Goal: Transaction & Acquisition: Purchase product/service

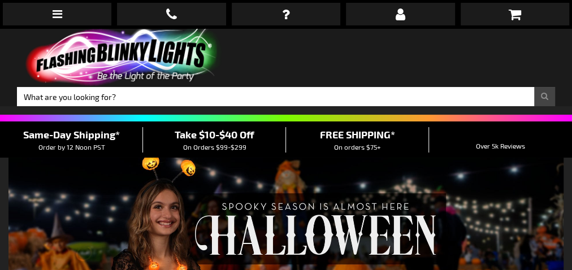
type input "[PERSON_NAME][EMAIL_ADDRESS][DOMAIN_NAME]"
click at [0, 0] on link "Login" at bounding box center [0, 0] width 0 height 0
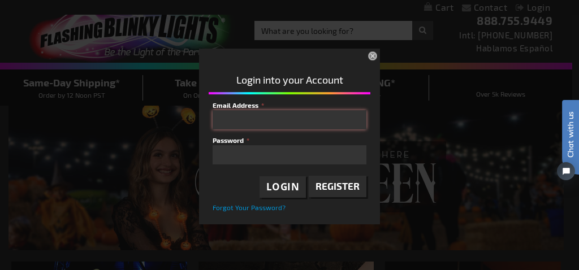
type input "[PERSON_NAME][EMAIL_ADDRESS][DOMAIN_NAME]"
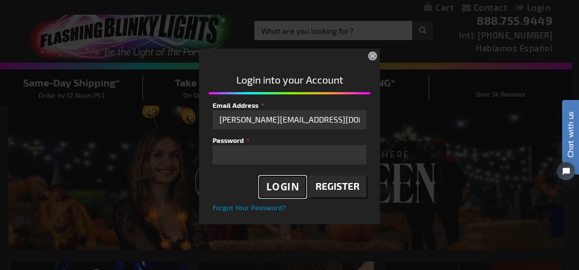
click at [297, 188] on span "Login" at bounding box center [282, 186] width 33 height 13
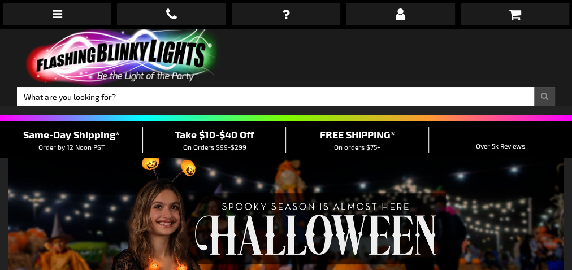
type input "[PERSON_NAME][EMAIL_ADDRESS][DOMAIN_NAME]"
click at [0, 0] on link "My Account" at bounding box center [0, 0] width 0 height 0
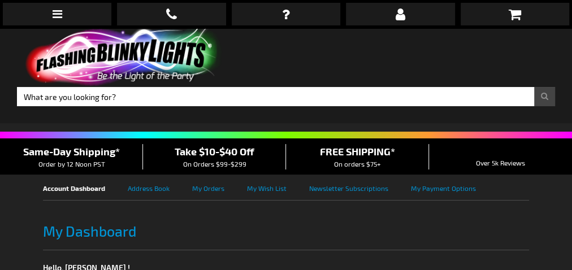
type input "[PERSON_NAME][EMAIL_ADDRESS][DOMAIN_NAME]"
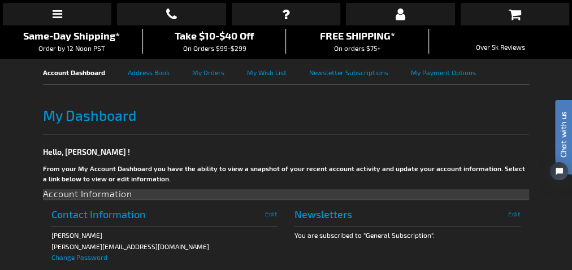
scroll to position [60, 0]
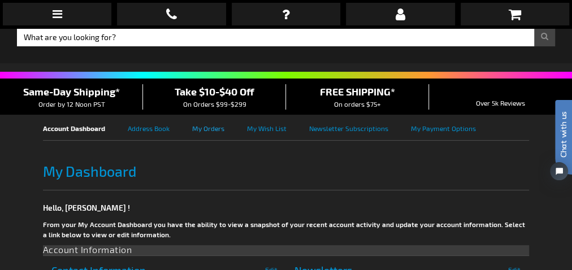
click at [206, 115] on link "My Orders" at bounding box center [219, 127] width 55 height 25
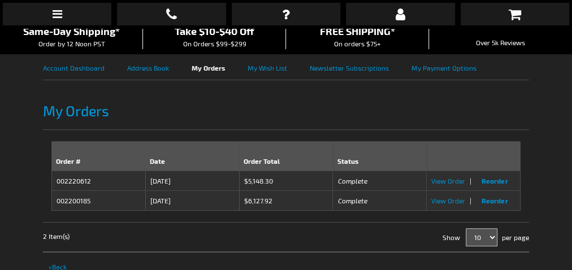
type input "[PERSON_NAME][EMAIL_ADDRESS][DOMAIN_NAME]"
click at [494, 177] on span "Reorder" at bounding box center [495, 181] width 26 height 8
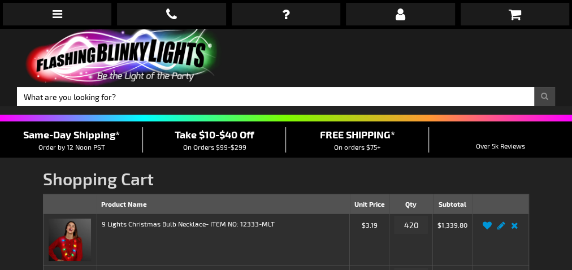
type input "[PERSON_NAME][EMAIL_ADDRESS][DOMAIN_NAME]"
